Goal: Information Seeking & Learning: Learn about a topic

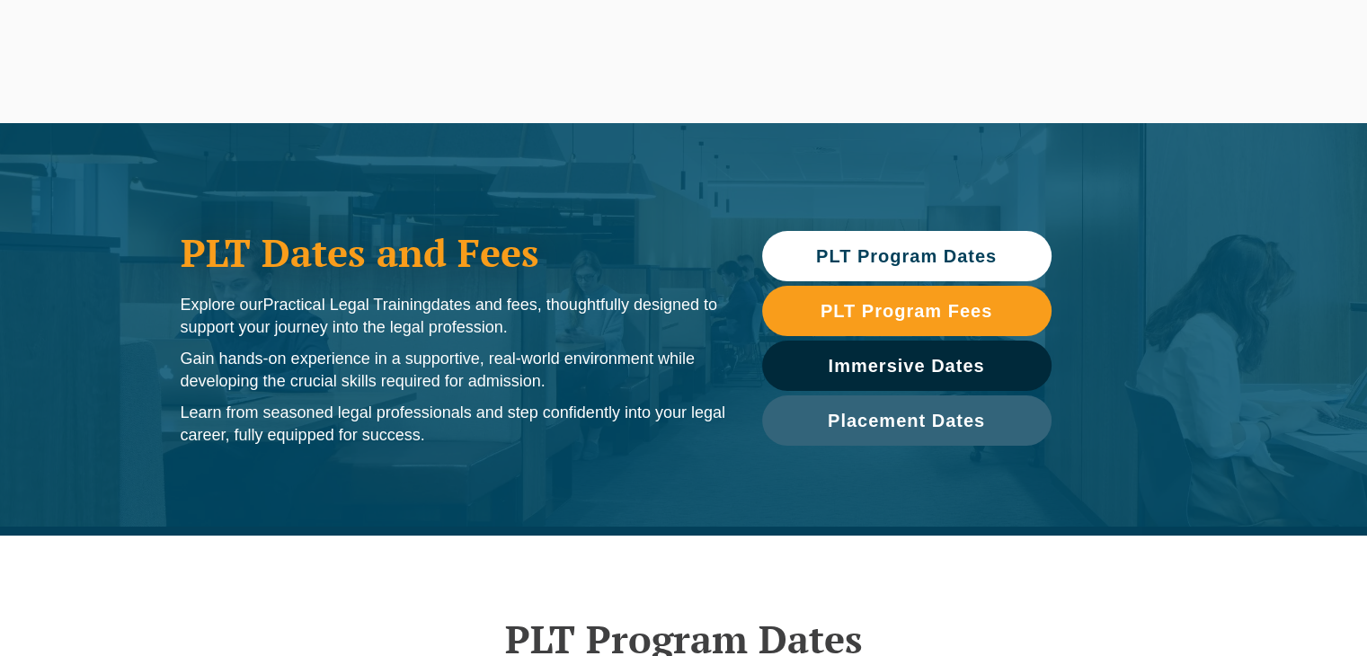
drag, startPoint x: 0, startPoint y: 0, endPoint x: 868, endPoint y: 264, distance: 907.8
click at [868, 264] on span "PLT Program Dates" at bounding box center [906, 256] width 181 height 18
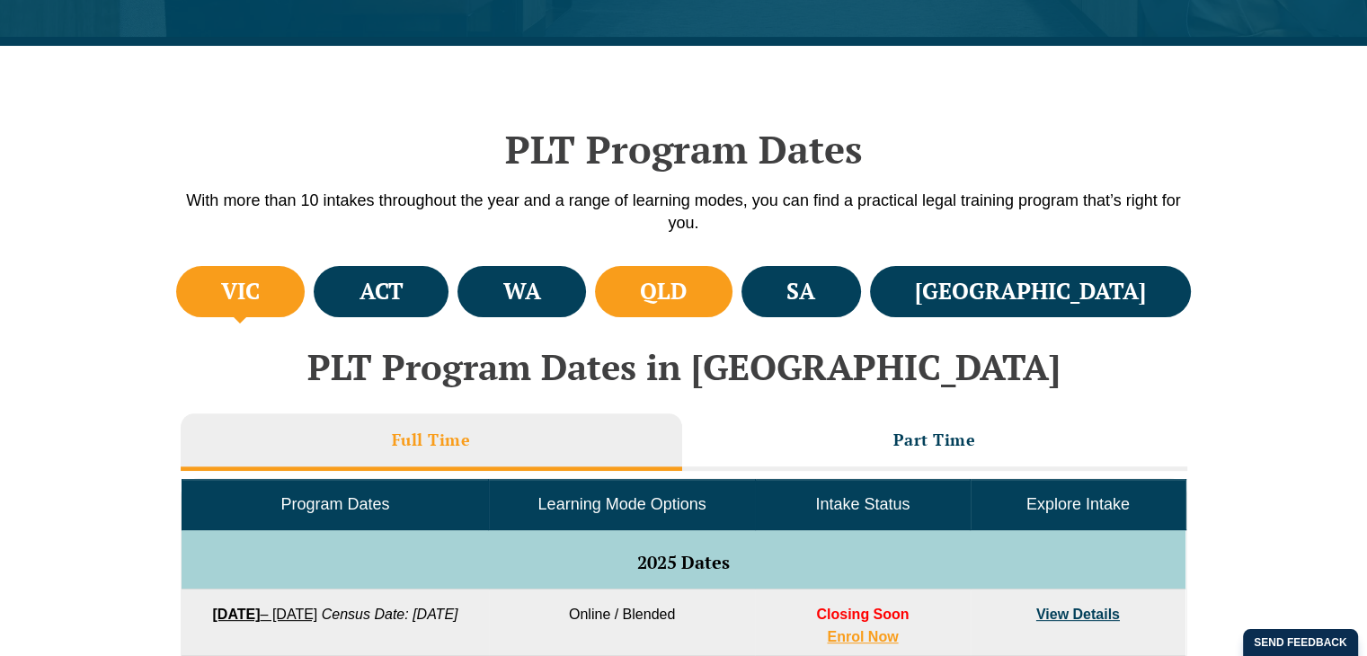
scroll to position [536, 0]
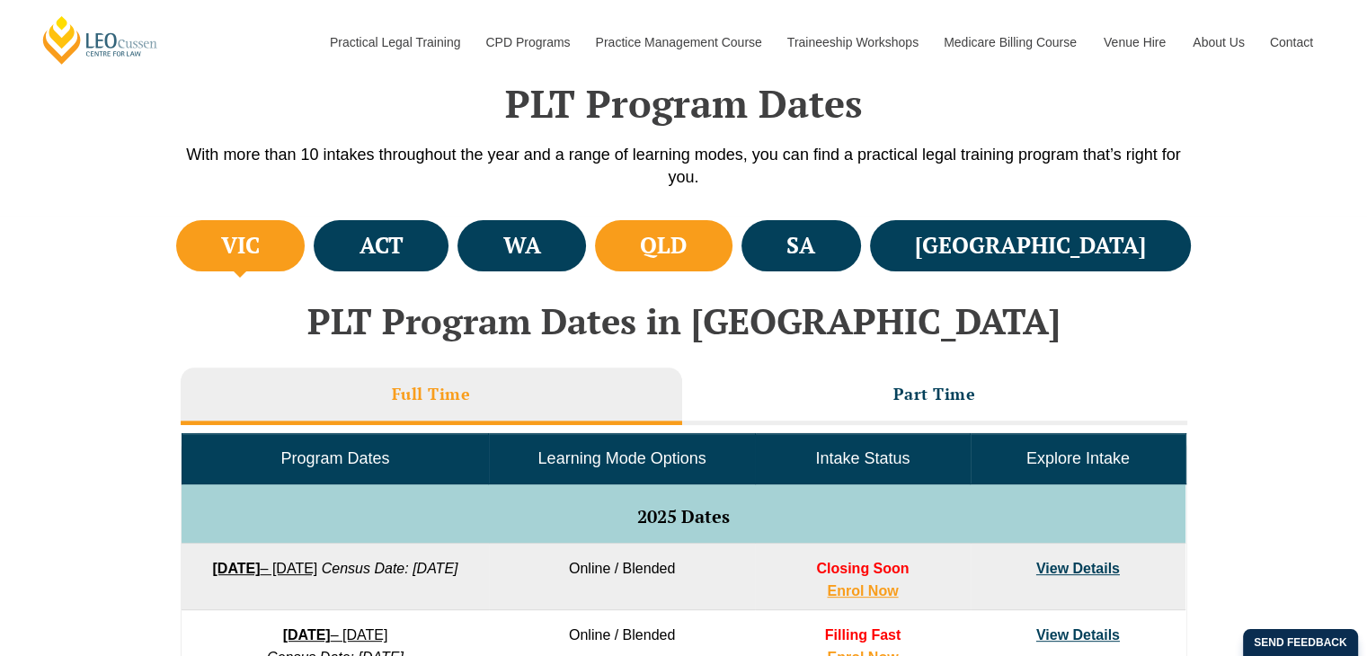
click at [733, 249] on li "QLD" at bounding box center [664, 245] width 138 height 51
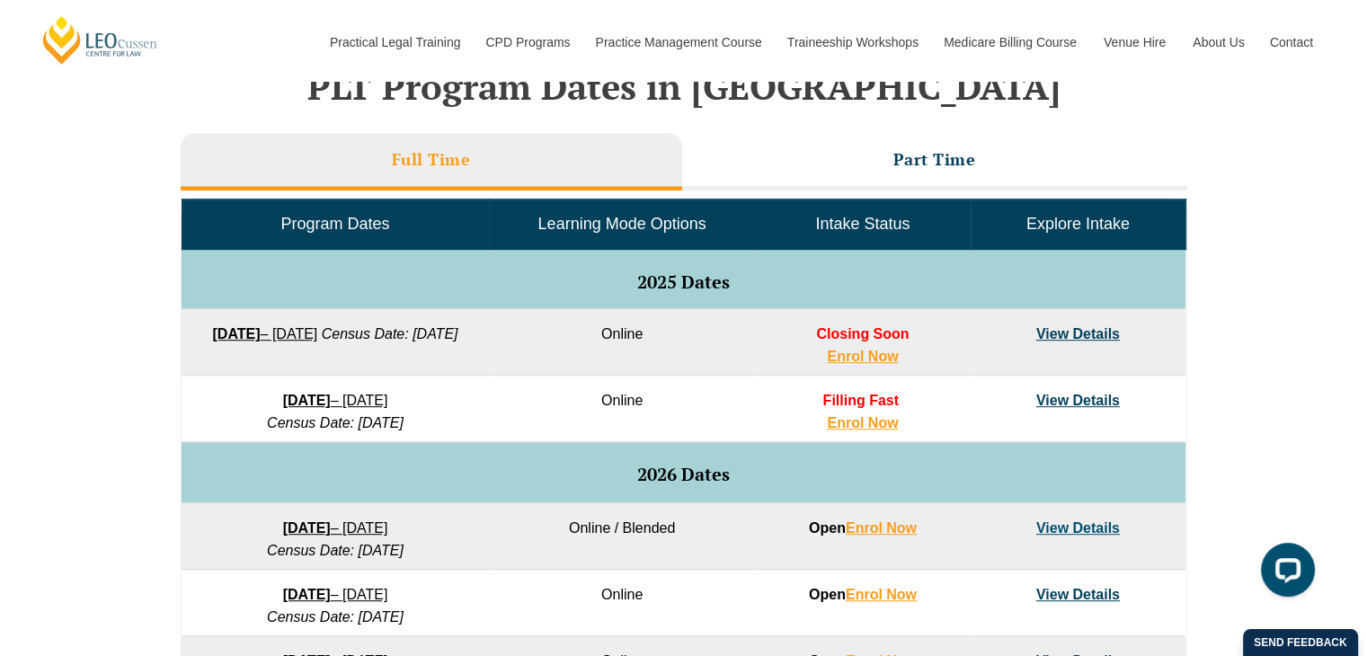
scroll to position [806, 0]
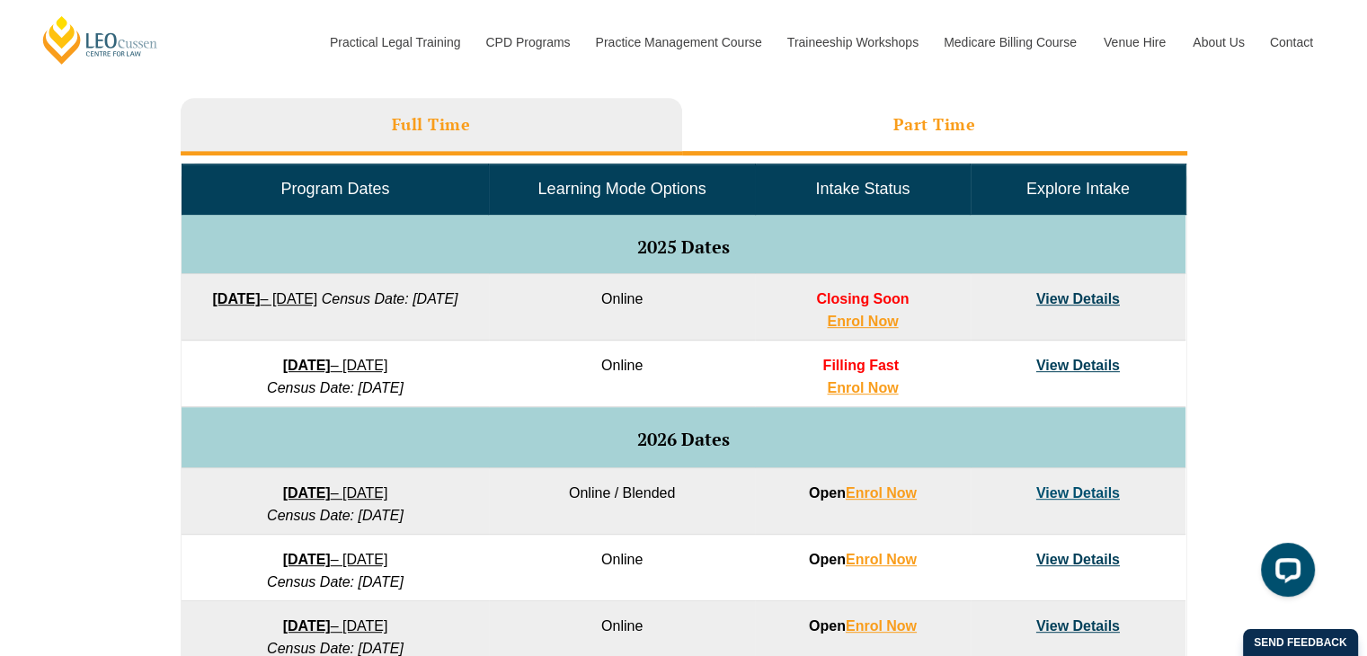
click at [886, 129] on li "Part Time" at bounding box center [934, 127] width 505 height 58
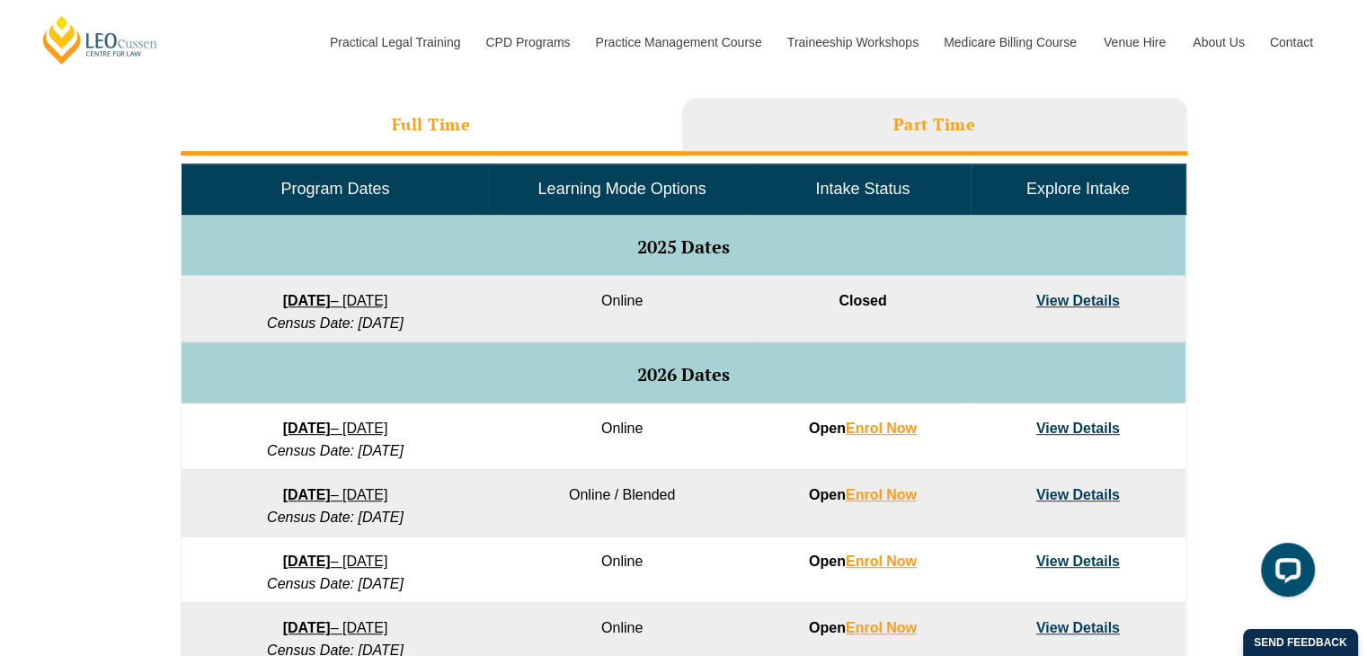
click at [457, 144] on li "Full Time" at bounding box center [432, 127] width 502 height 58
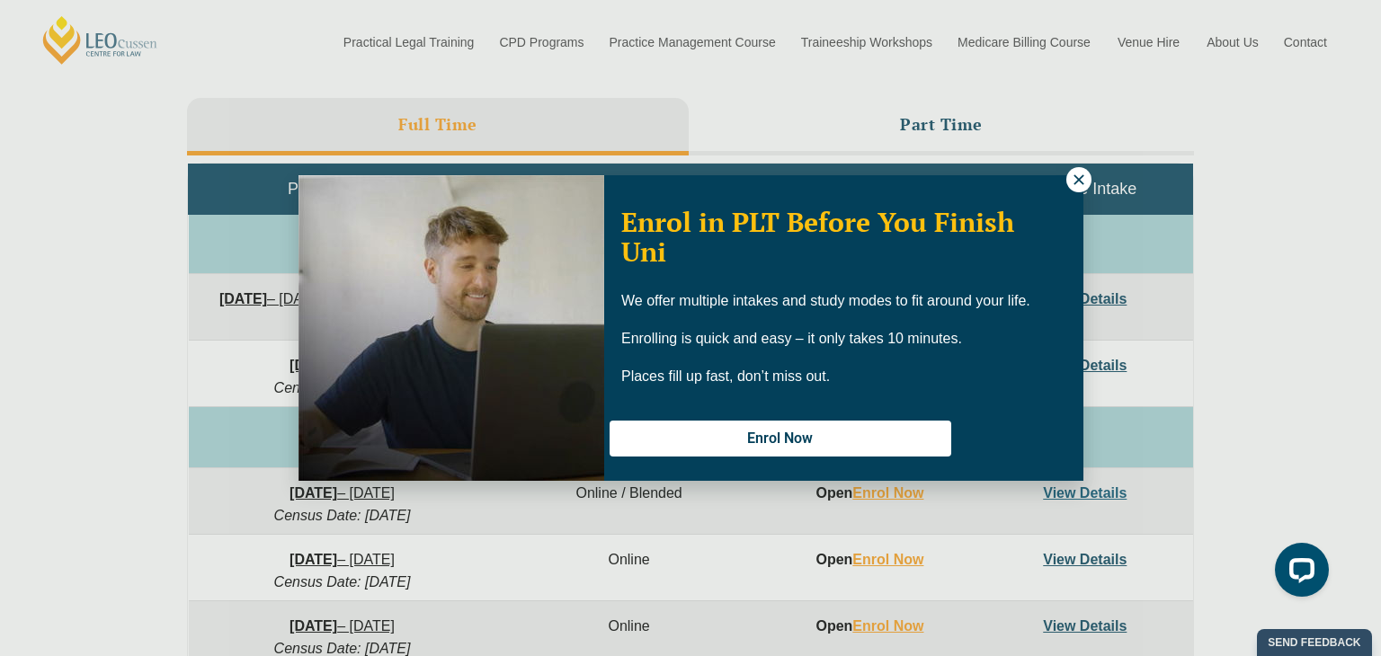
click at [1082, 175] on icon at bounding box center [1078, 179] width 10 height 10
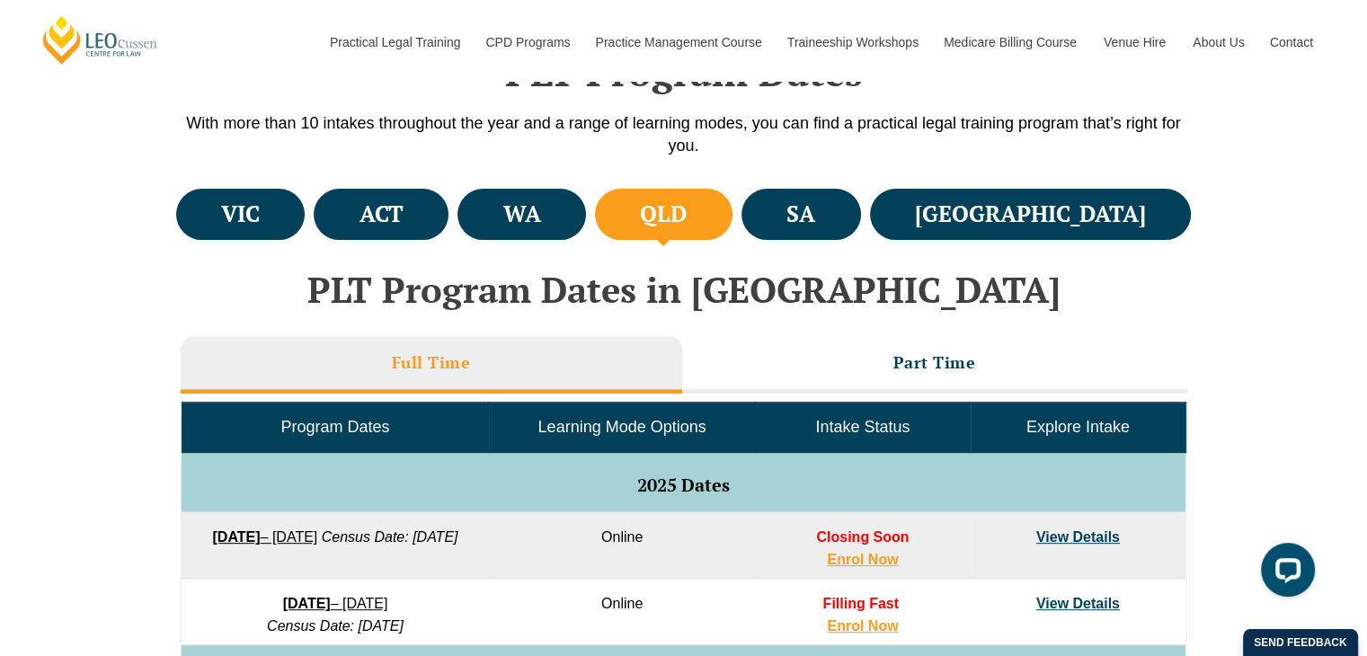
scroll to position [536, 0]
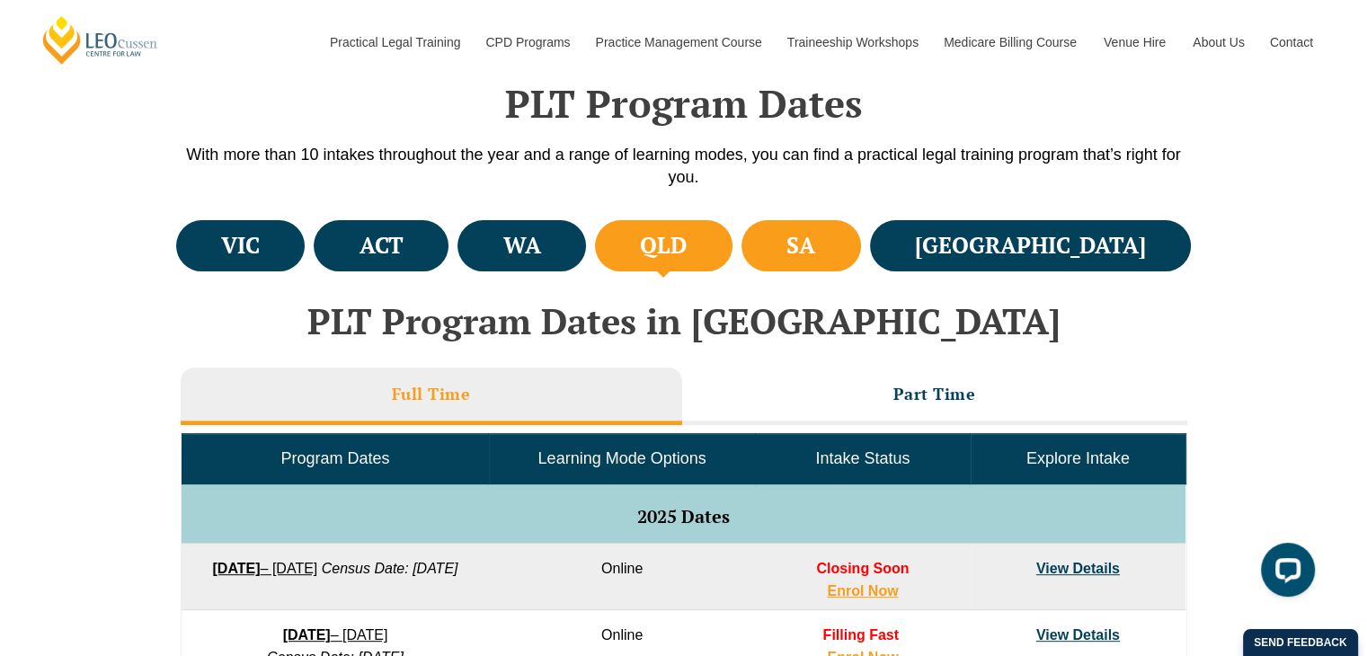
click at [861, 236] on li "SA" at bounding box center [802, 245] width 120 height 51
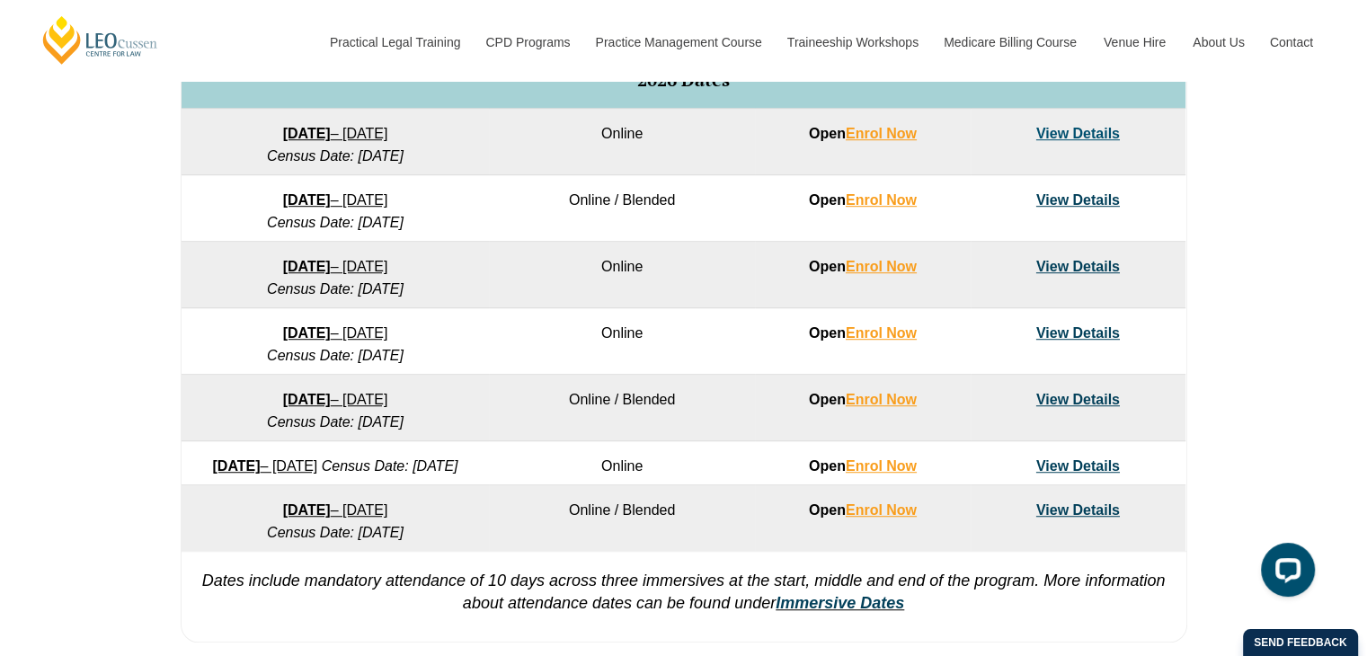
scroll to position [266, 0]
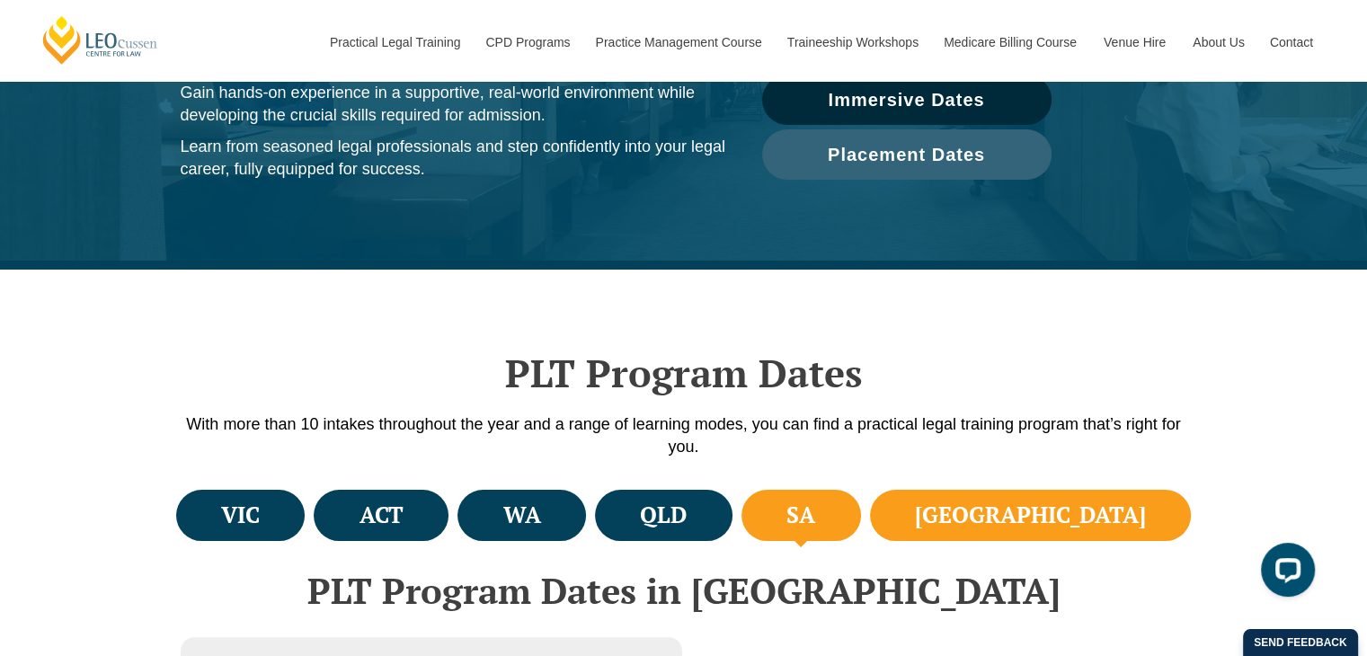
click at [1104, 512] on h4 "NSW" at bounding box center [1030, 516] width 231 height 30
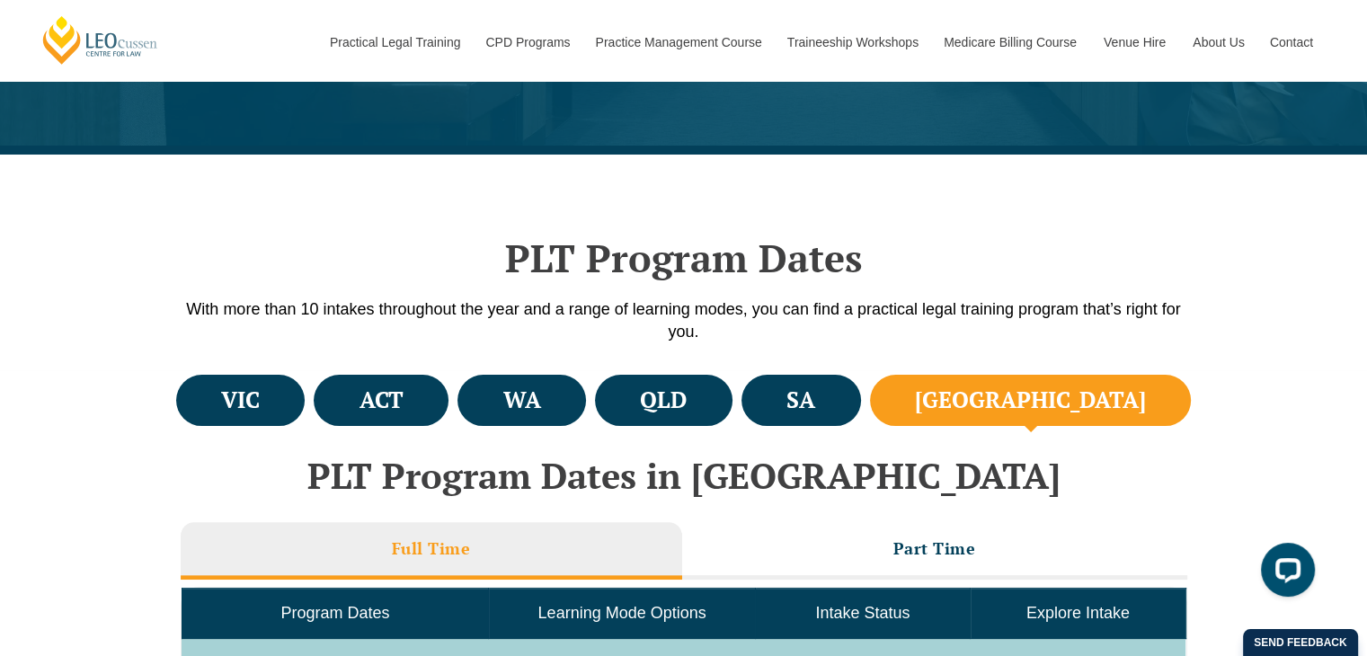
scroll to position [356, 0]
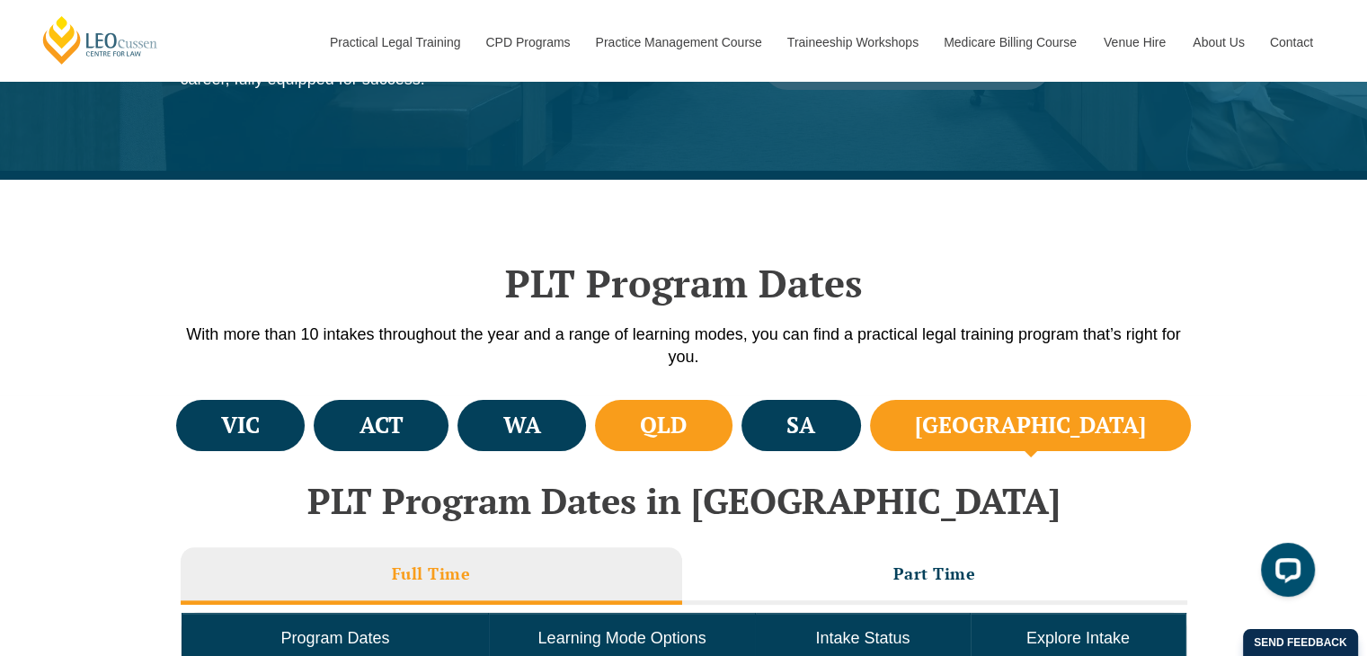
click at [687, 430] on h4 "QLD" at bounding box center [663, 426] width 47 height 30
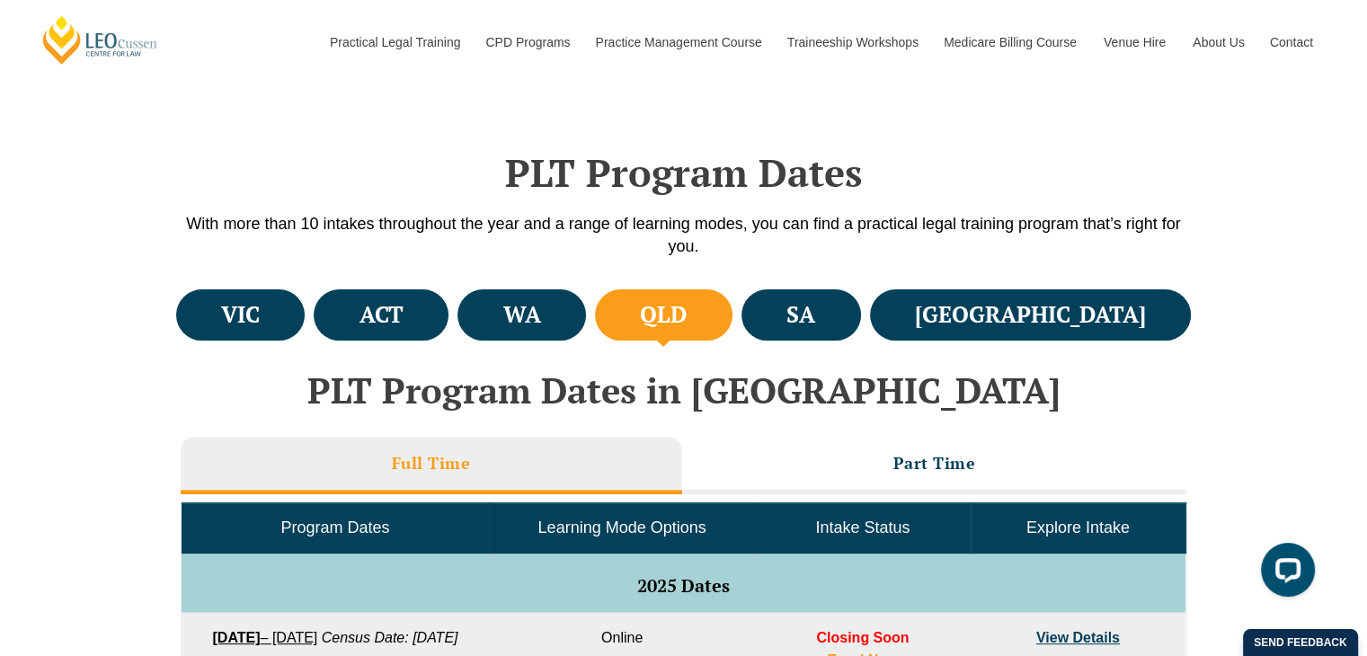
scroll to position [716, 0]
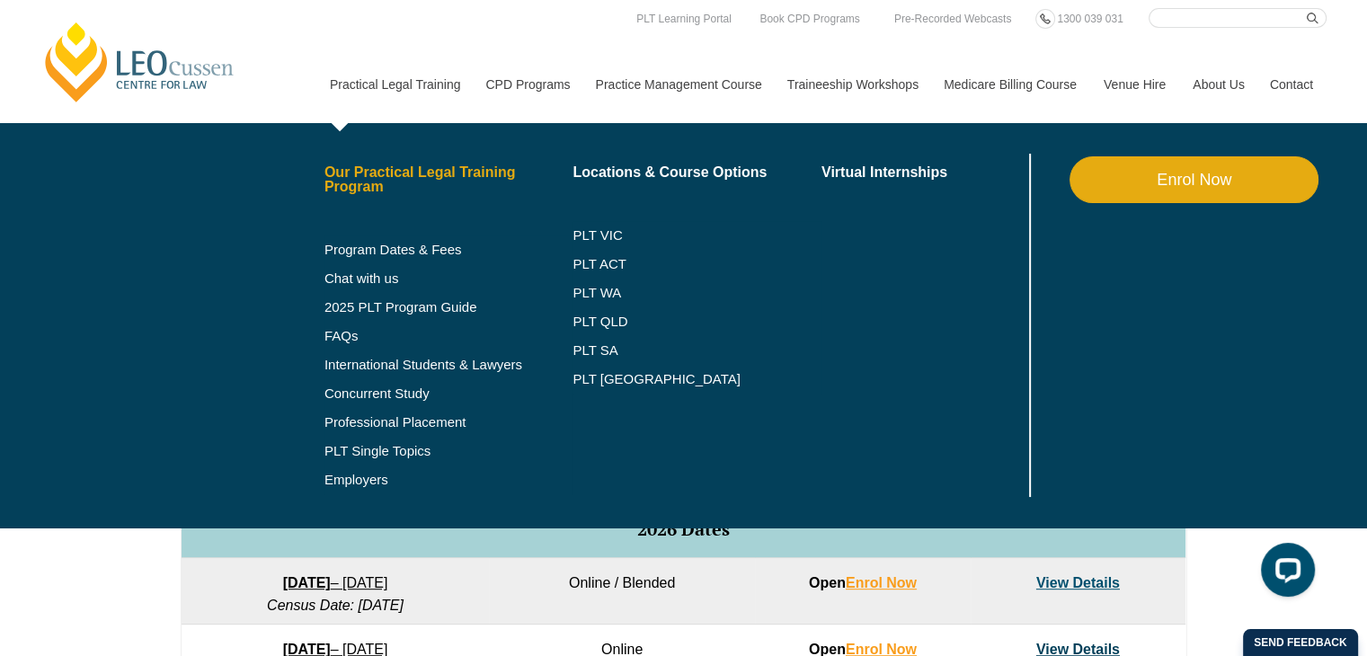
click at [366, 181] on link "Our Practical Legal Training Program" at bounding box center [449, 179] width 249 height 29
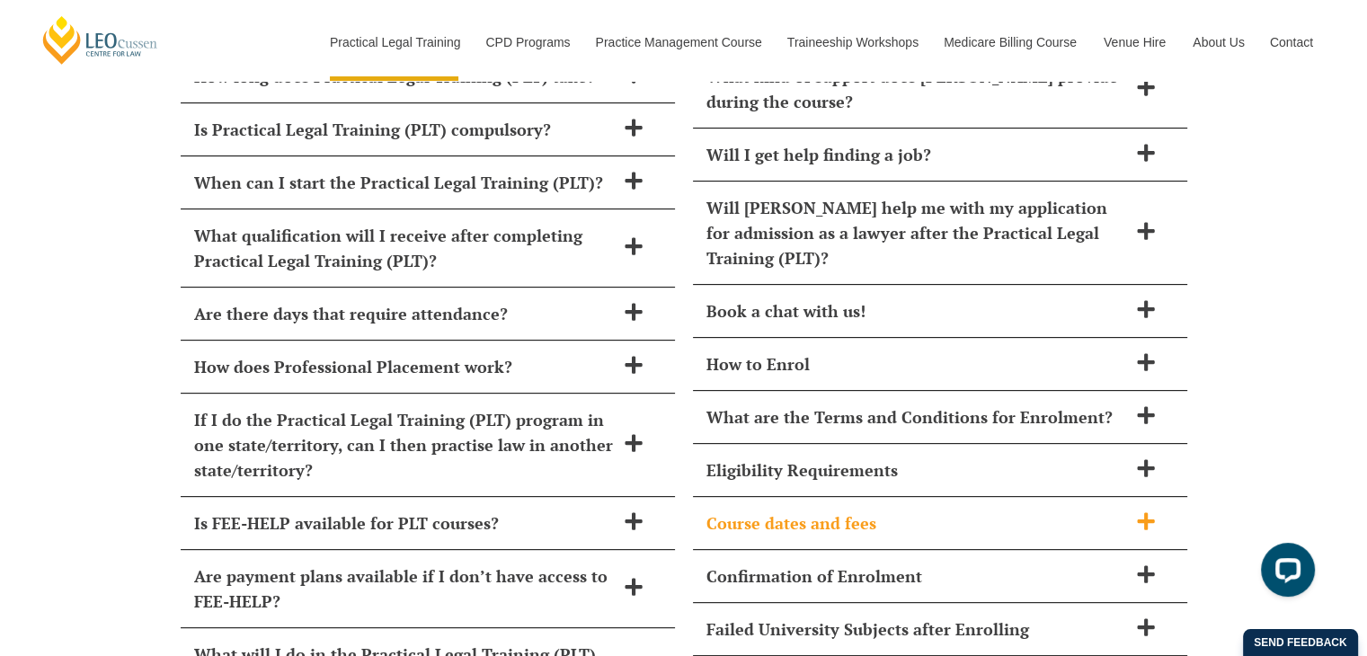
scroll to position [7462, 0]
click at [1141, 459] on icon at bounding box center [1146, 469] width 20 height 20
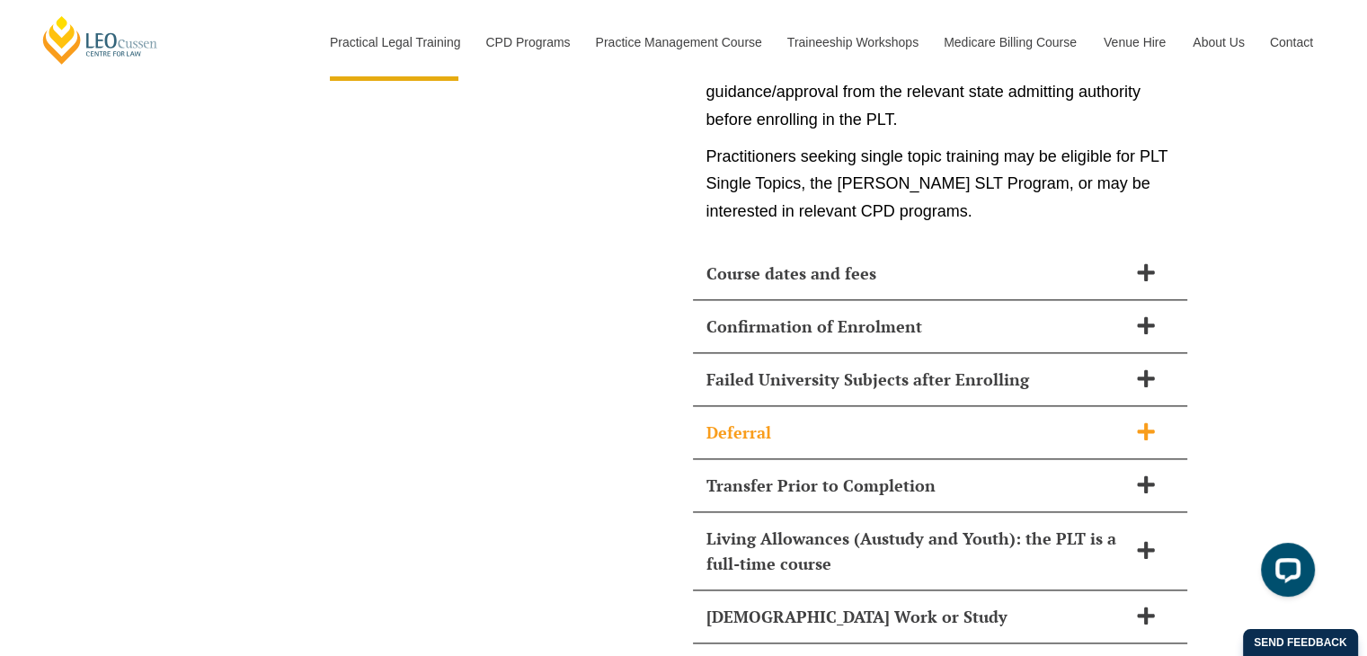
scroll to position [9170, 0]
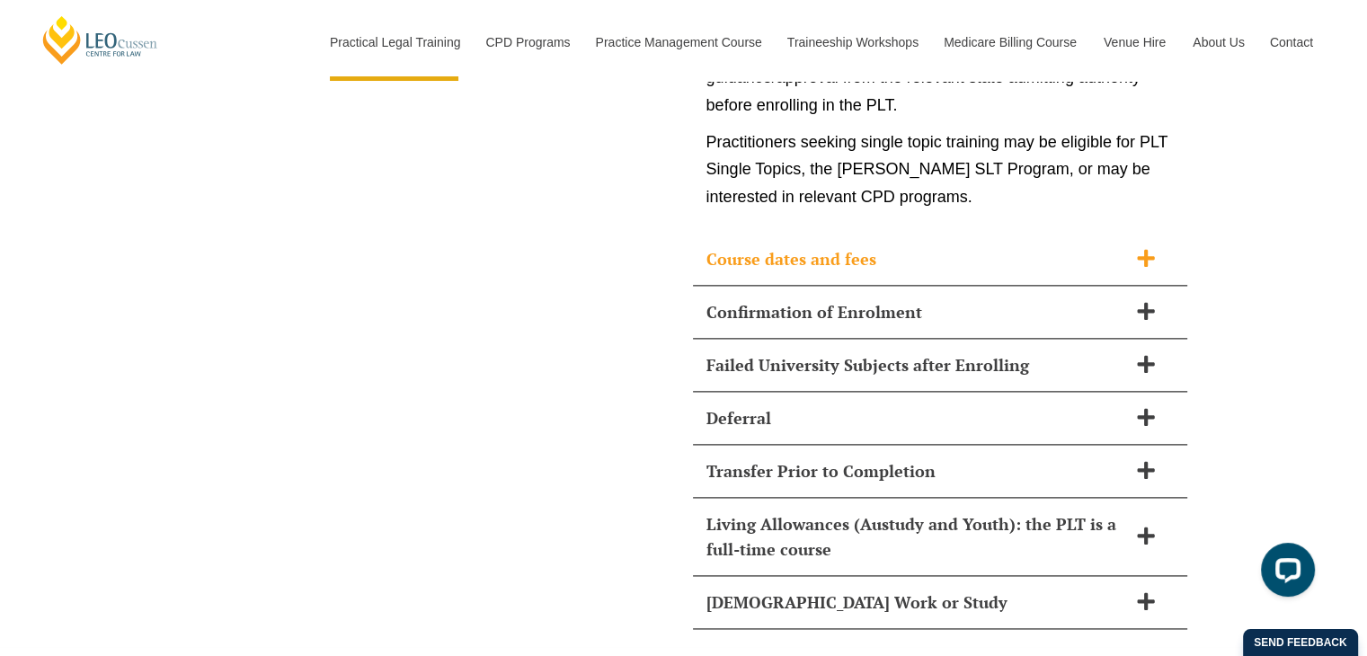
click at [1140, 248] on icon at bounding box center [1146, 258] width 20 height 20
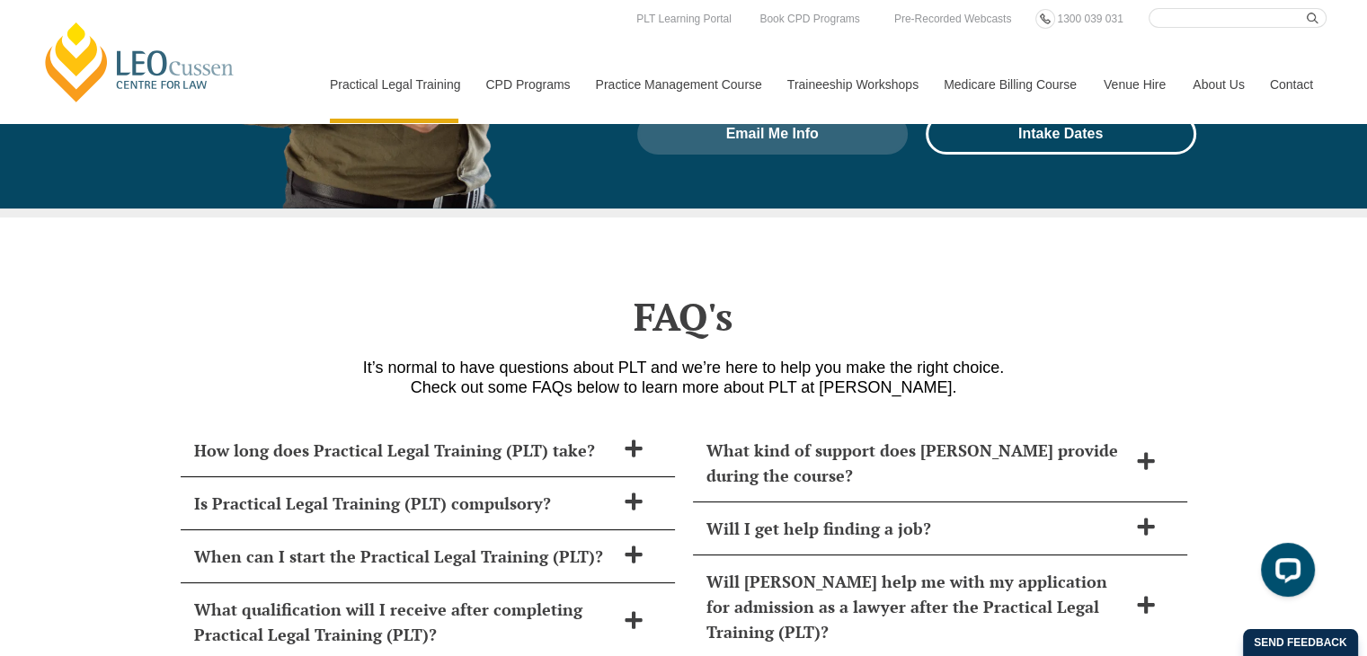
scroll to position [7066, 0]
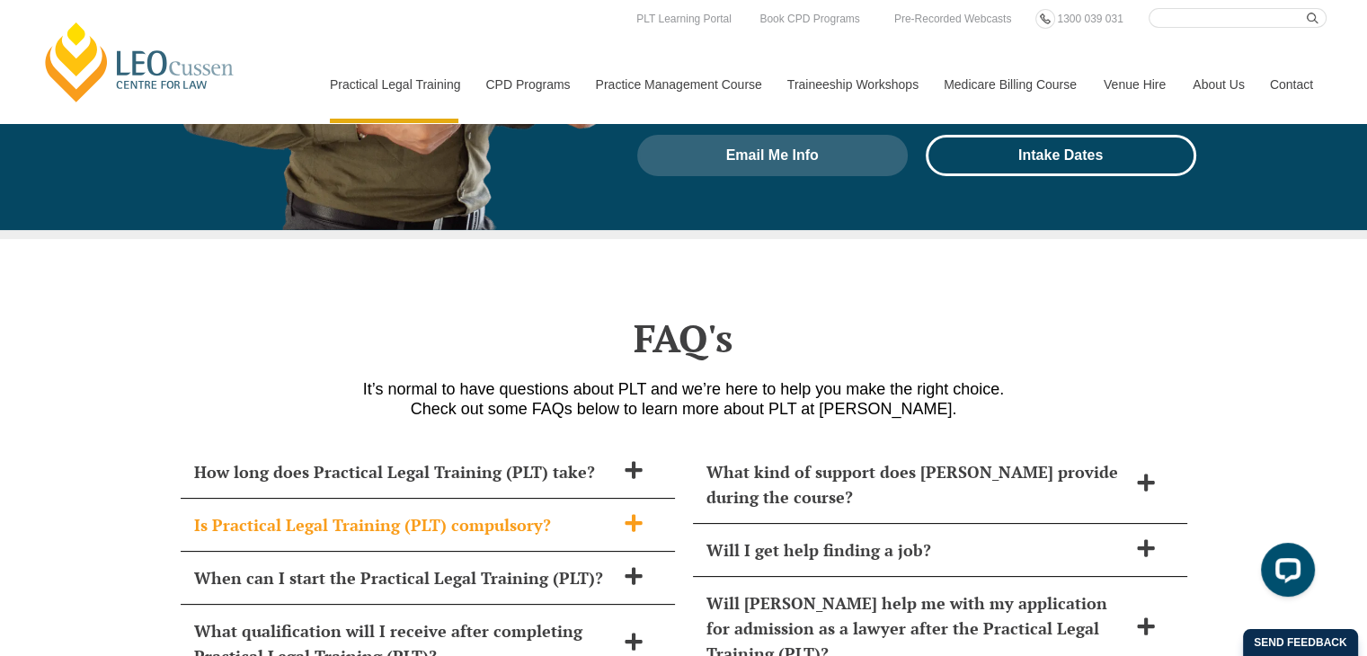
click at [629, 499] on div "Is Practical Legal Training (PLT) compulsory?" at bounding box center [428, 525] width 494 height 53
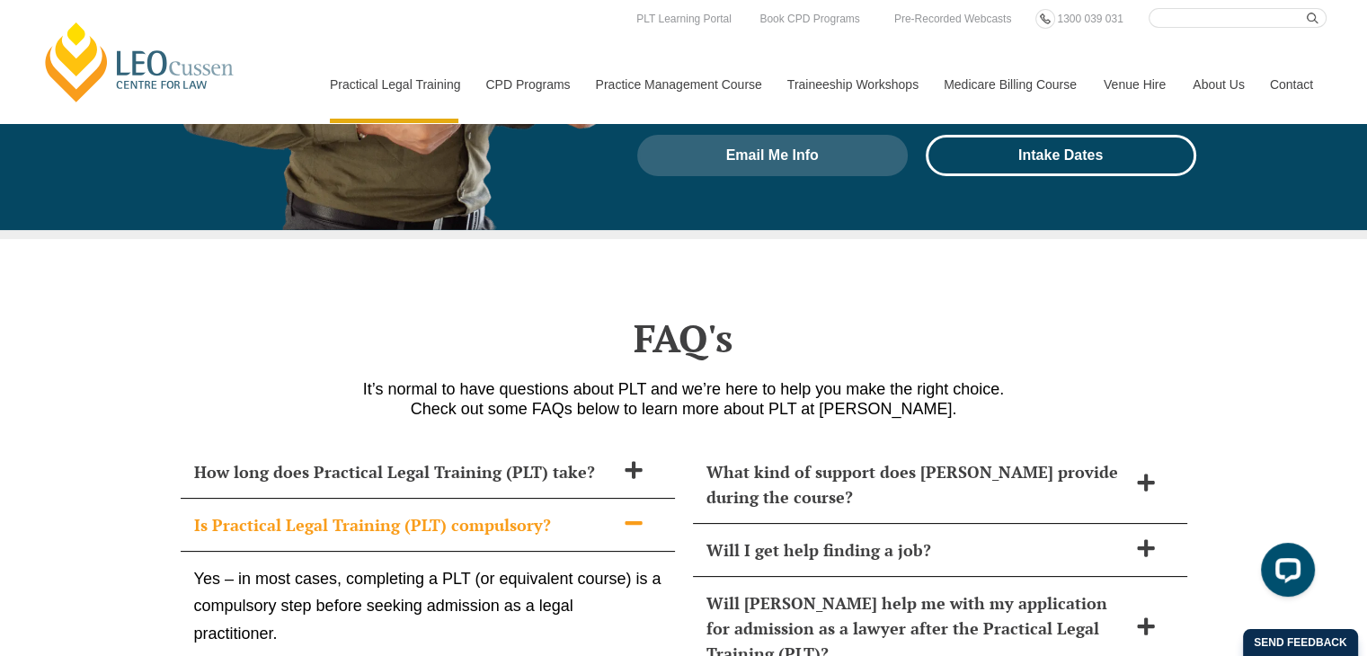
click at [615, 513] on span at bounding box center [634, 524] width 38 height 22
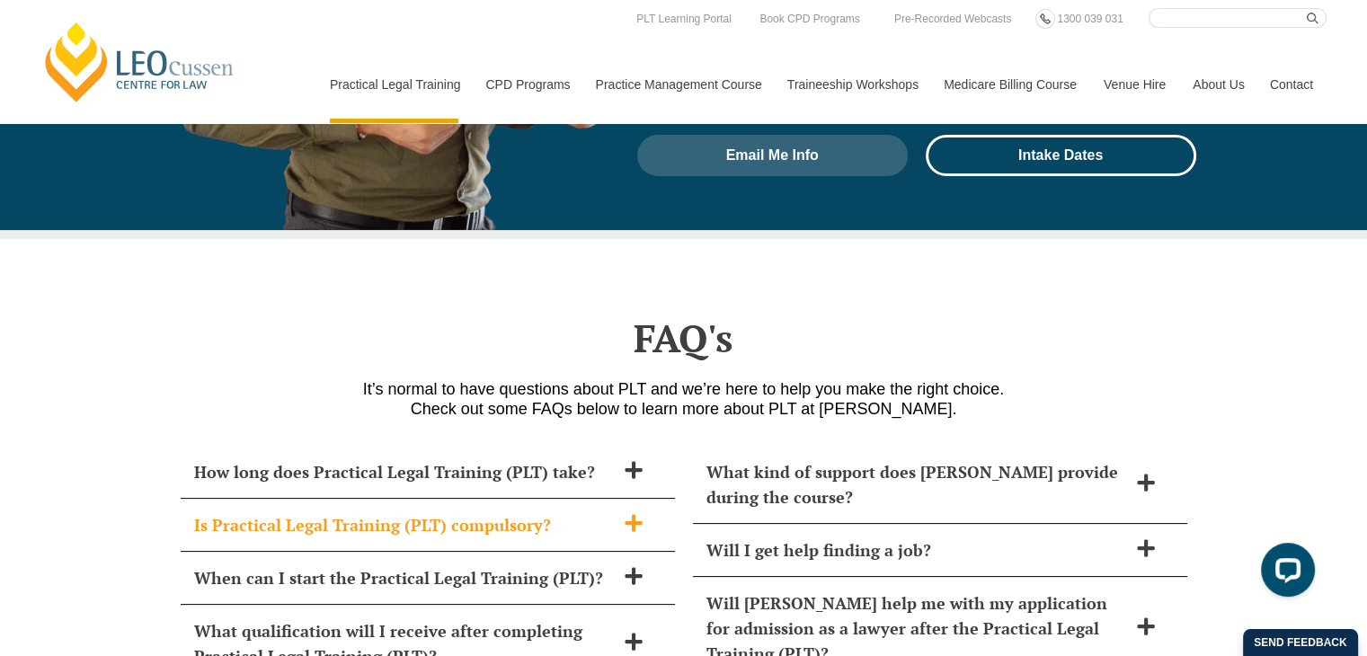
click at [619, 513] on span at bounding box center [634, 524] width 38 height 22
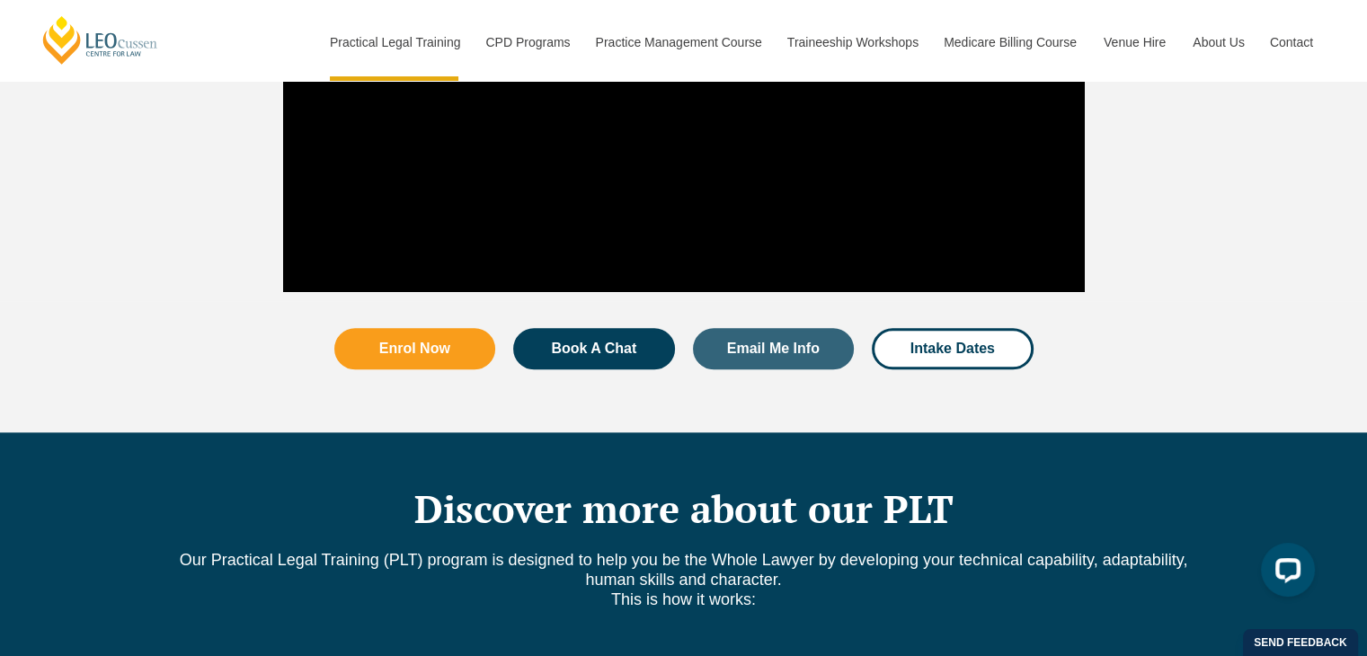
scroll to position [1762, 0]
